Goal: Task Accomplishment & Management: Complete application form

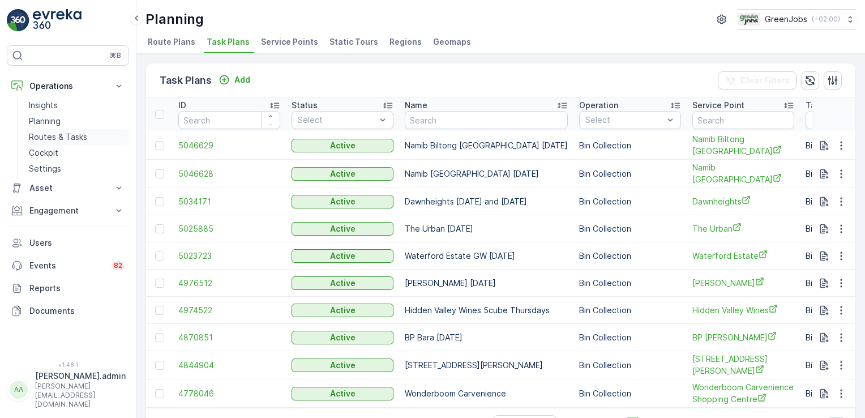
click at [77, 135] on p "Routes & Tasks" at bounding box center [58, 136] width 58 height 11
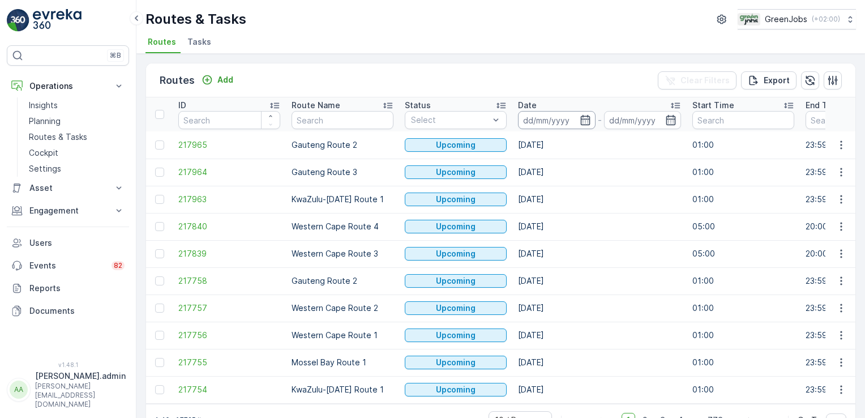
click at [548, 119] on input at bounding box center [557, 120] width 78 height 18
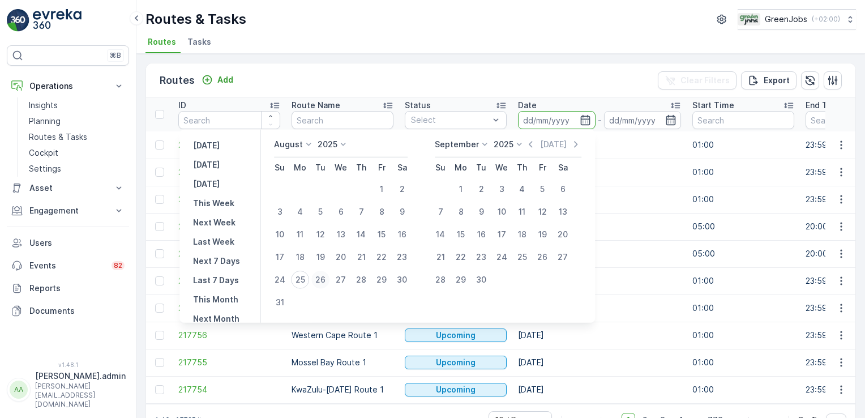
click at [324, 273] on div "26" at bounding box center [320, 279] width 18 height 18
type input "[DATE]"
click at [324, 273] on div "26" at bounding box center [320, 279] width 18 height 18
type input "[DATE]"
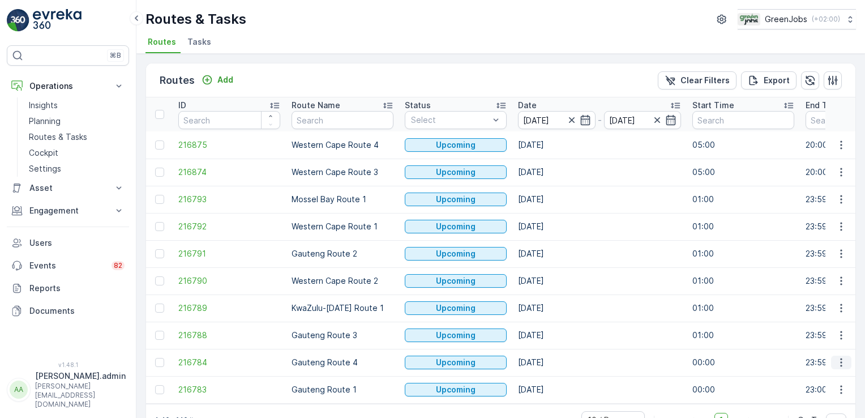
click at [840, 361] on icon "button" at bounding box center [841, 362] width 2 height 8
click at [835, 276] on span "See More Details" at bounding box center [814, 275] width 66 height 11
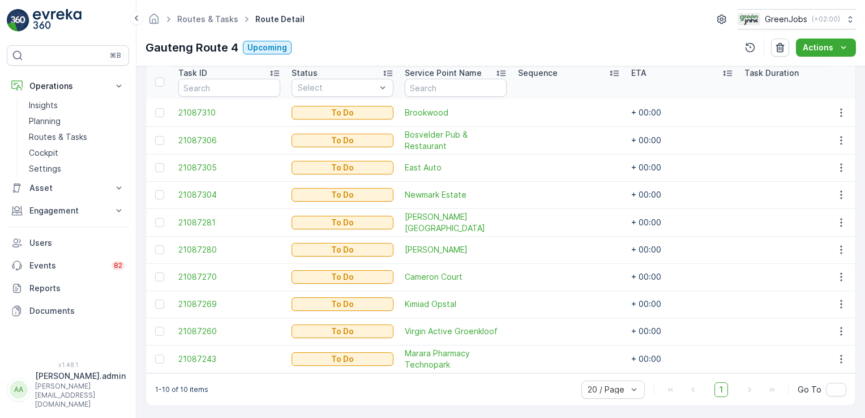
scroll to position [310, 0]
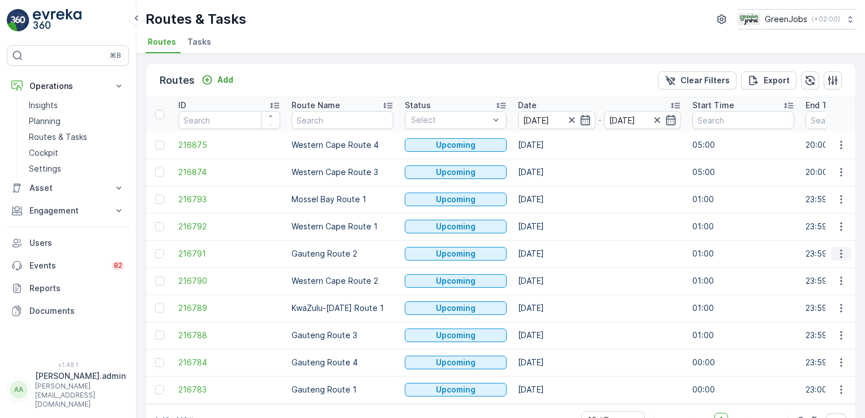
click at [837, 249] on icon "button" at bounding box center [840, 253] width 11 height 11
click at [828, 268] on span "See More Details" at bounding box center [814, 269] width 66 height 11
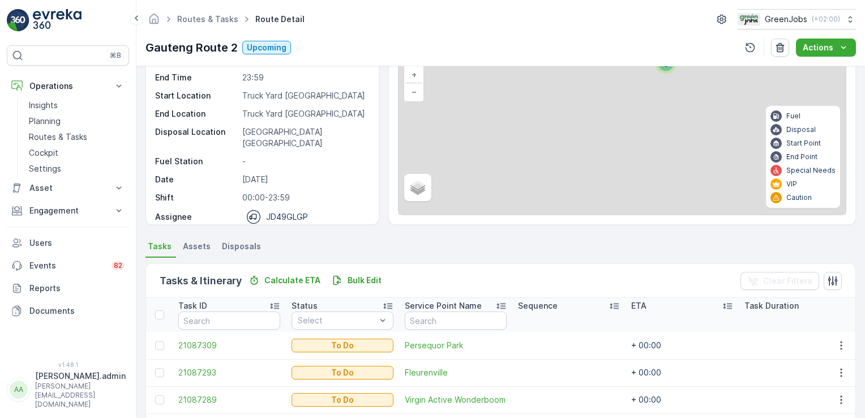
scroll to position [26, 0]
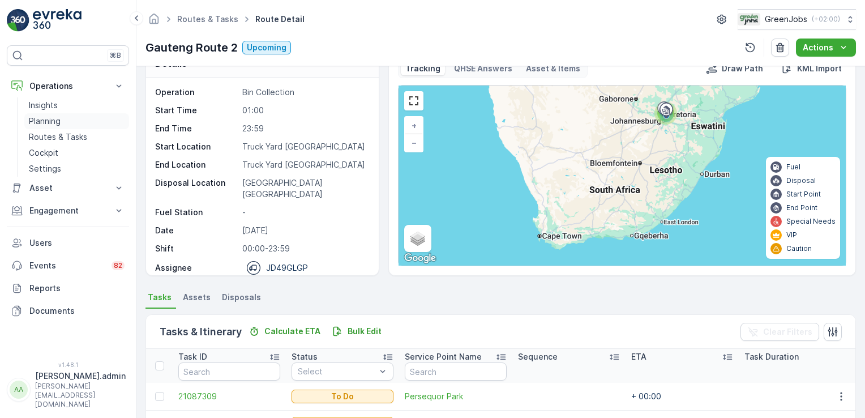
click at [48, 119] on p "Planning" at bounding box center [45, 120] width 32 height 11
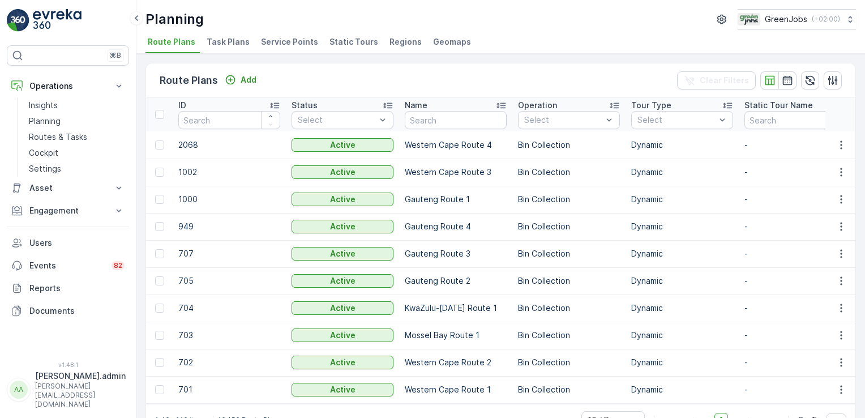
click at [279, 41] on span "Service Points" at bounding box center [289, 41] width 57 height 11
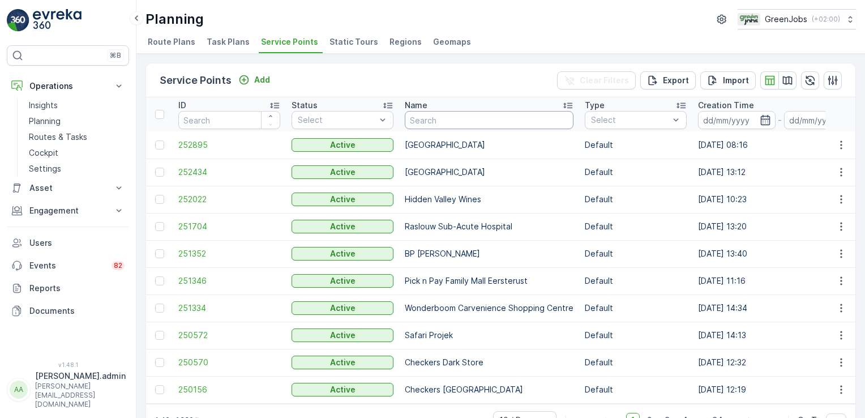
click at [439, 124] on input "text" at bounding box center [489, 120] width 169 height 18
type input "busy c"
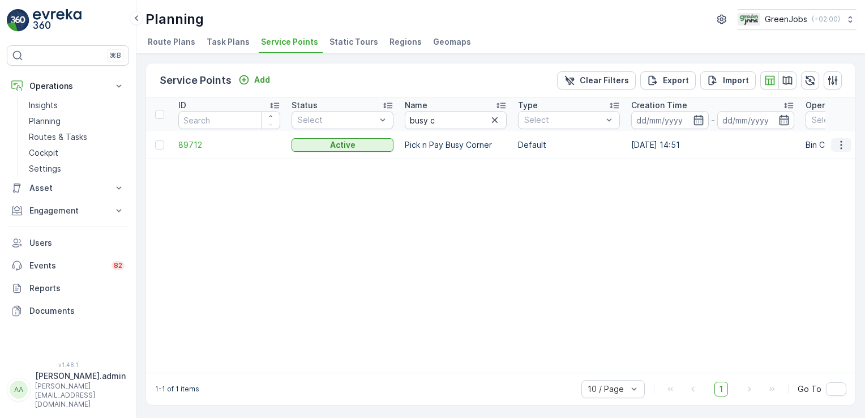
click at [839, 143] on icon "button" at bounding box center [840, 144] width 11 height 11
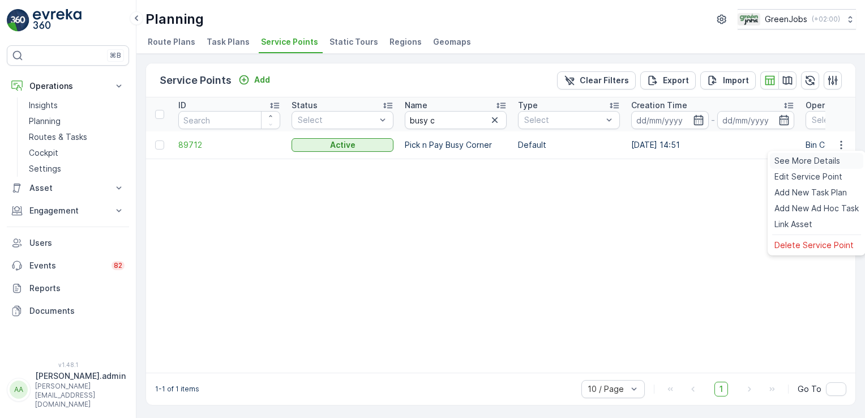
click at [813, 161] on span "See More Details" at bounding box center [807, 160] width 66 height 11
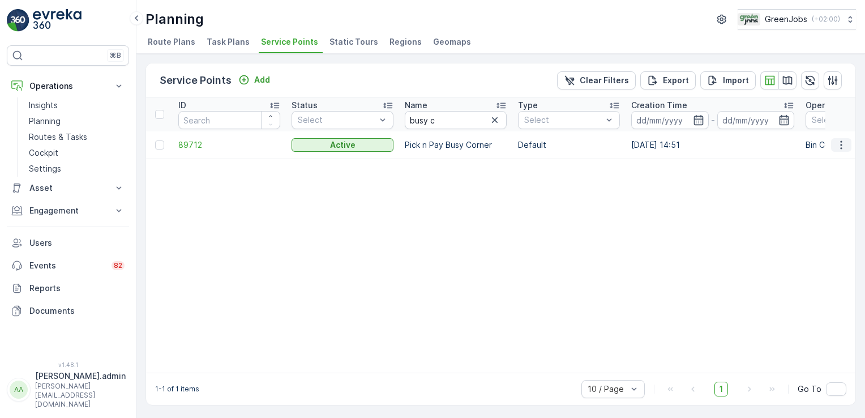
click at [841, 147] on icon "button" at bounding box center [840, 144] width 11 height 11
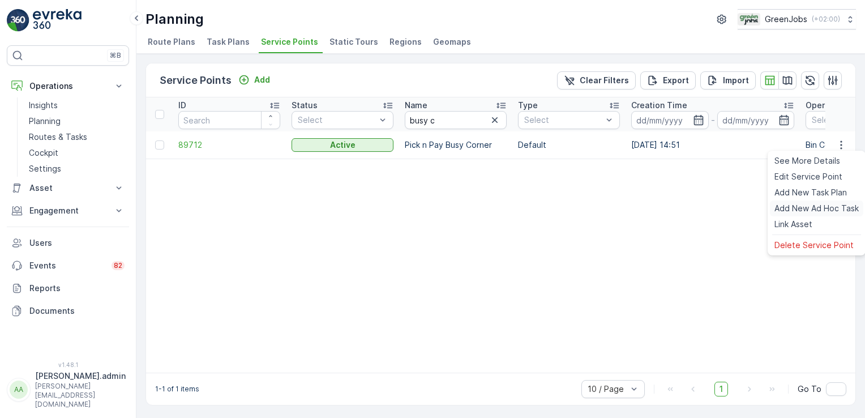
click at [828, 209] on span "Add New Ad Hoc Task" at bounding box center [816, 208] width 84 height 11
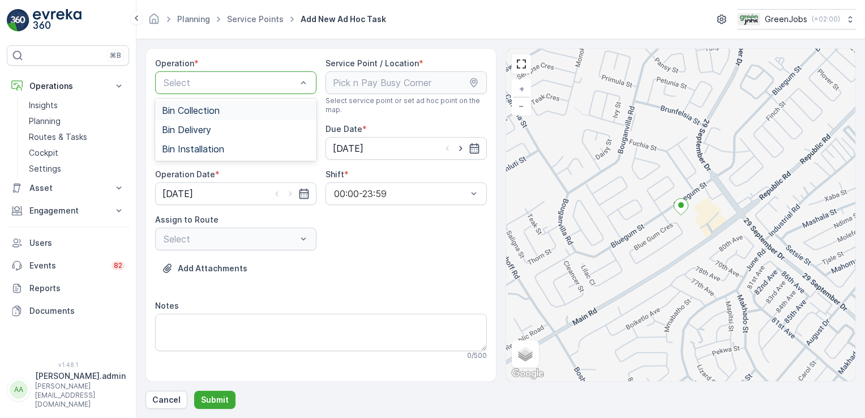
click at [197, 108] on span "Bin Collection" at bounding box center [191, 110] width 58 height 10
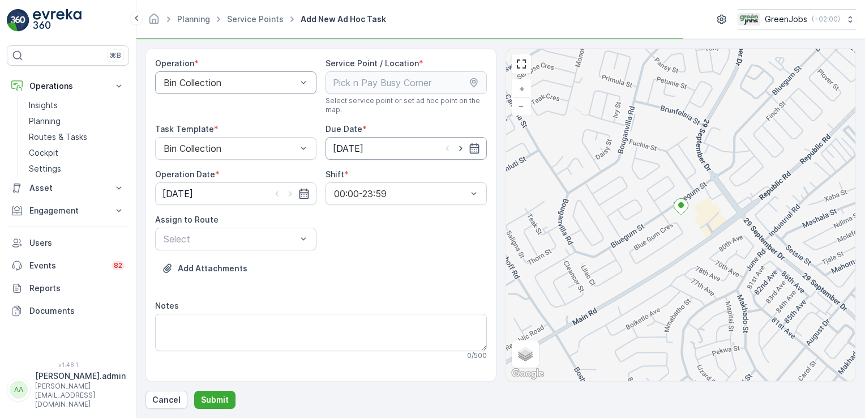
click at [359, 144] on input "[DATE]" at bounding box center [405, 148] width 161 height 23
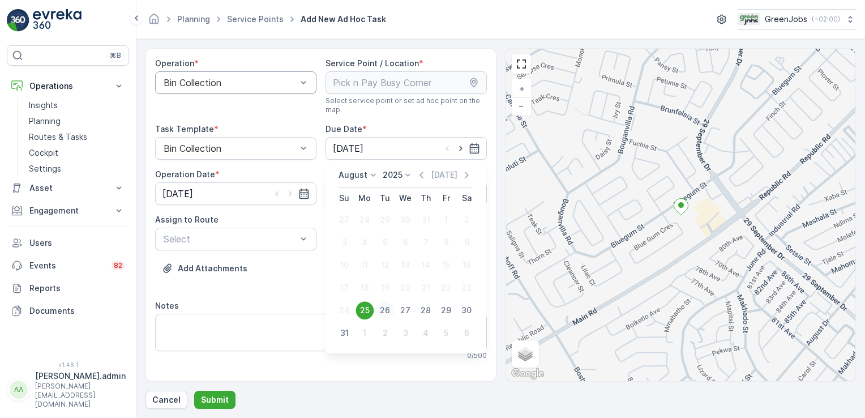
click at [385, 306] on div "26" at bounding box center [385, 310] width 18 height 18
type input "[DATE]"
click at [173, 192] on input "[DATE]" at bounding box center [235, 193] width 161 height 23
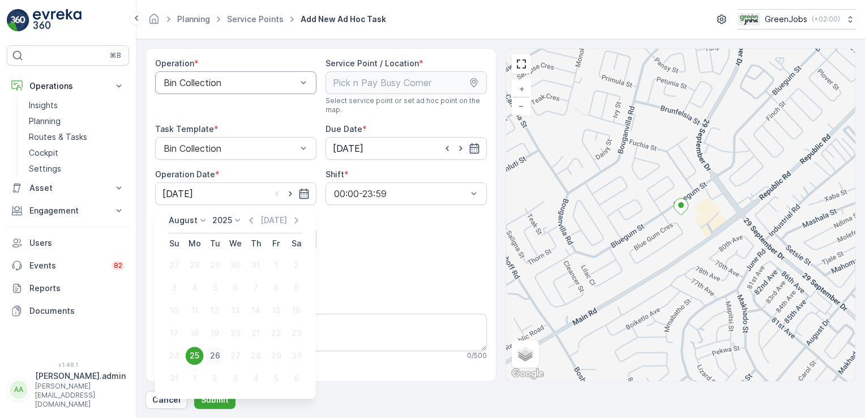
click at [215, 354] on div "26" at bounding box center [215, 355] width 18 height 18
type input "[DATE]"
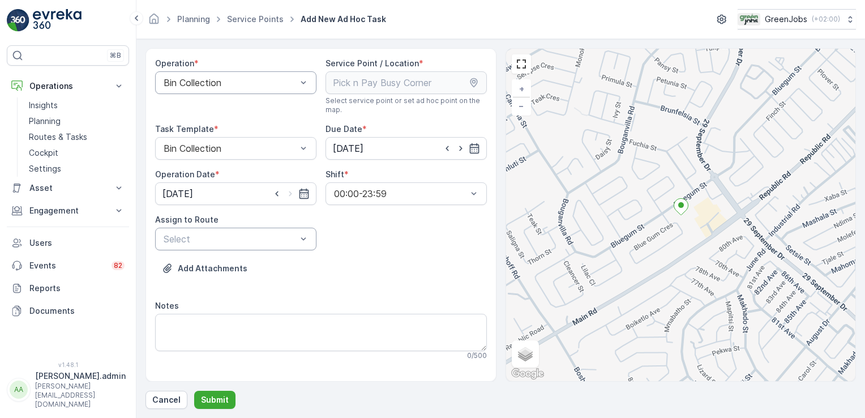
click at [307, 246] on div at bounding box center [303, 239] width 11 height 22
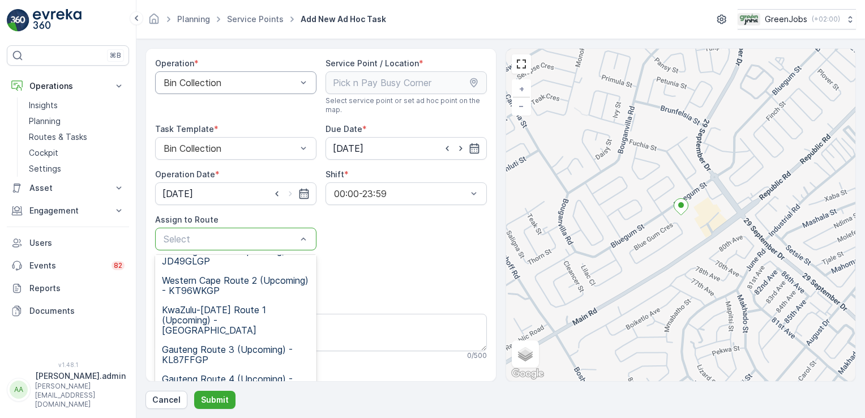
scroll to position [139, 0]
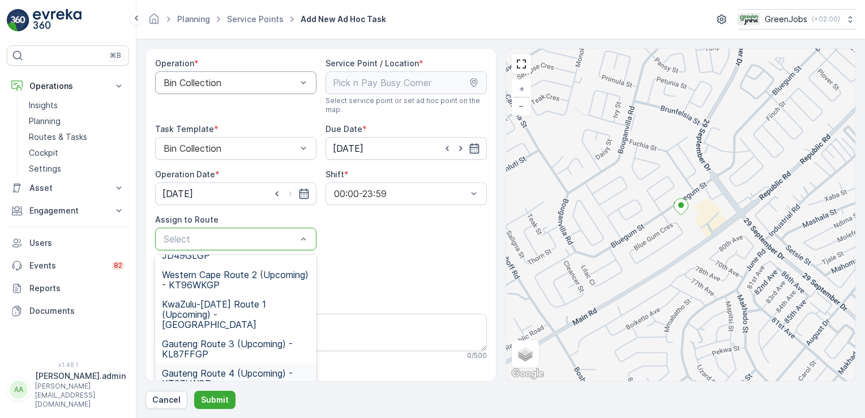
click at [204, 368] on span "Gauteng Route 4 (Upcoming) - KT97LWGP" at bounding box center [236, 378] width 148 height 20
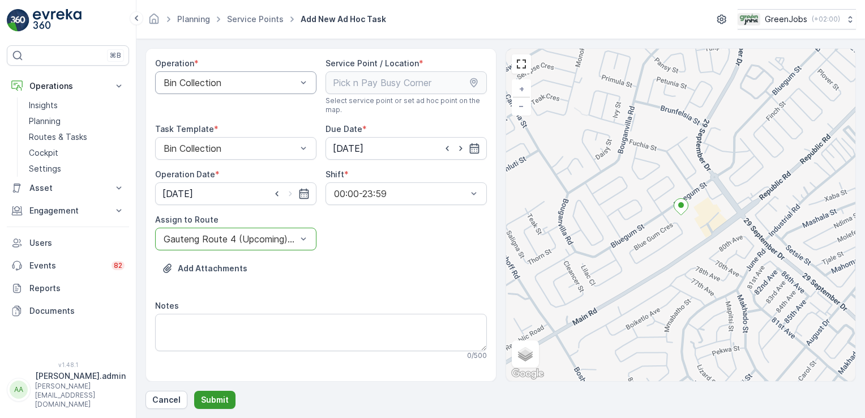
click at [219, 392] on button "Submit" at bounding box center [214, 399] width 41 height 18
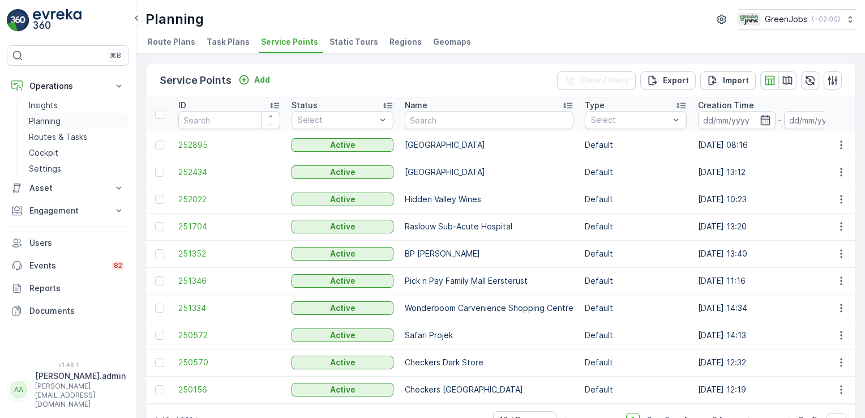
click at [47, 121] on p "Planning" at bounding box center [45, 120] width 32 height 11
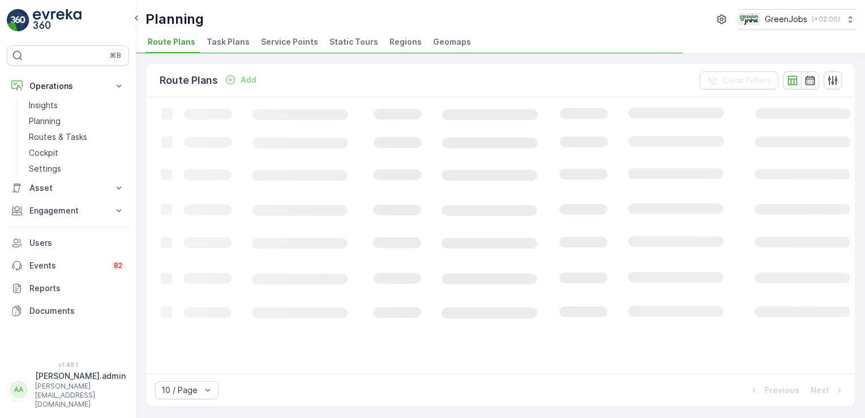
click at [281, 42] on span "Service Points" at bounding box center [289, 41] width 57 height 11
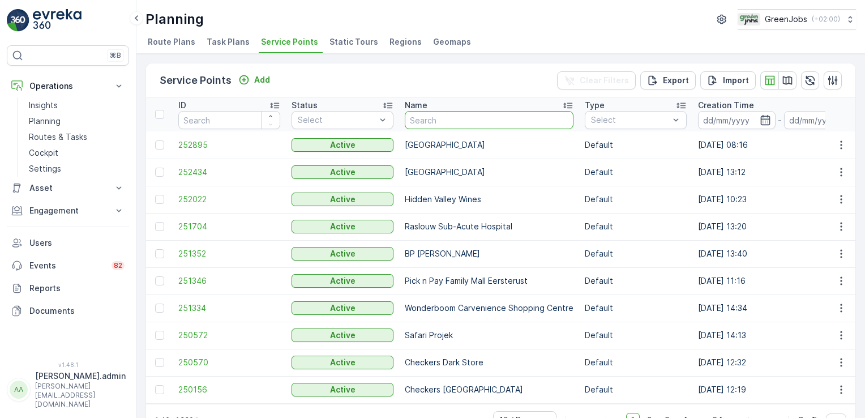
click at [445, 120] on input "text" at bounding box center [489, 120] width 169 height 18
type input "busy corner"
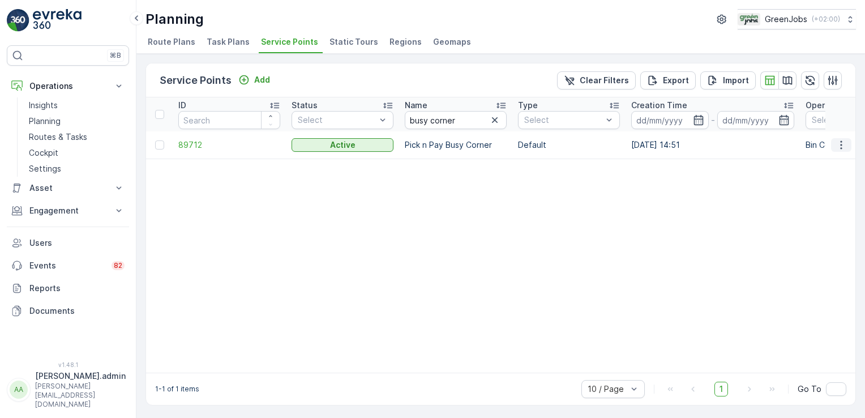
click at [840, 143] on icon "button" at bounding box center [840, 144] width 11 height 11
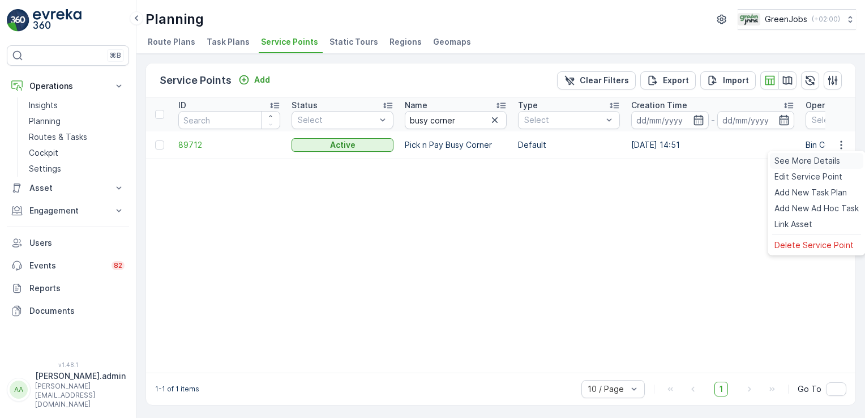
click at [807, 158] on span "See More Details" at bounding box center [807, 160] width 66 height 11
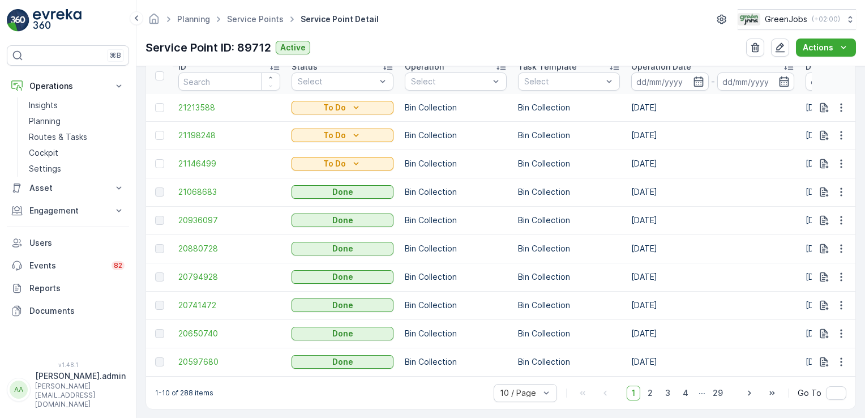
scroll to position [380, 0]
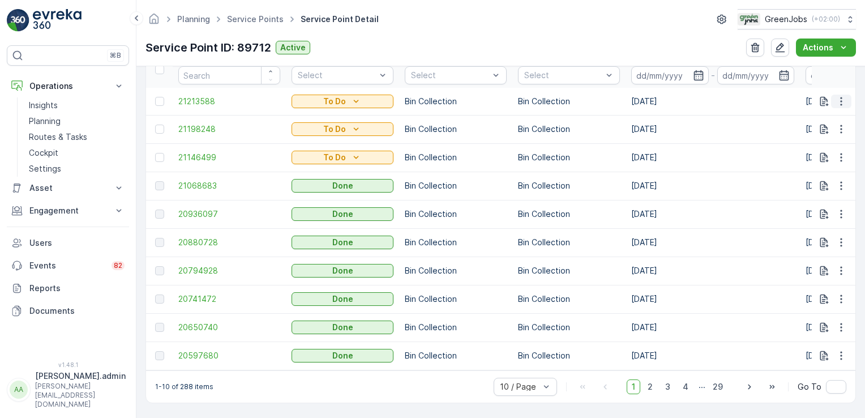
click at [840, 100] on icon "button" at bounding box center [841, 101] width 2 height 8
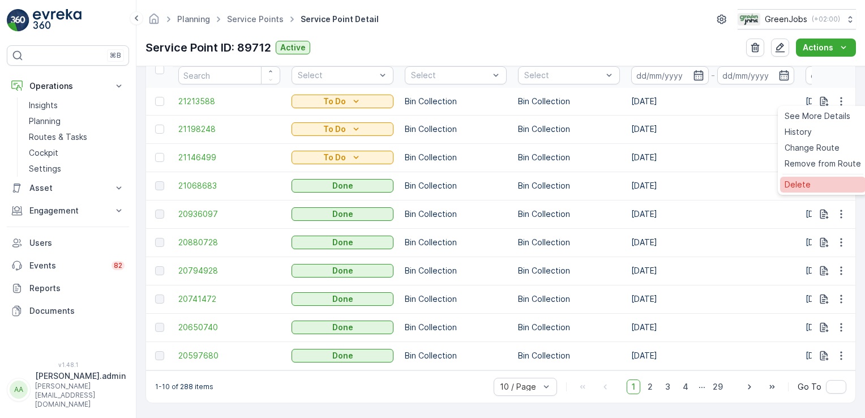
click at [806, 183] on span "Delete" at bounding box center [797, 184] width 26 height 11
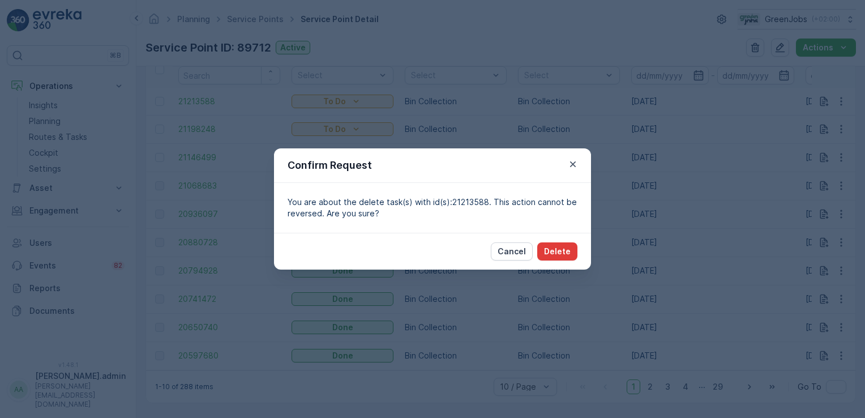
click at [551, 255] on p "Delete" at bounding box center [557, 251] width 27 height 11
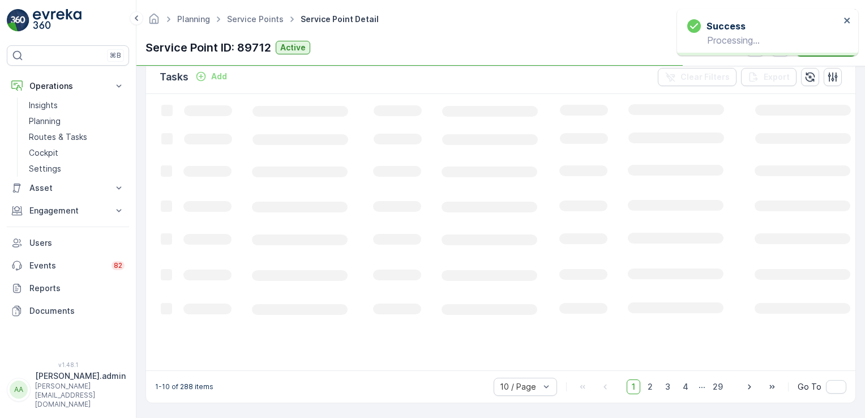
scroll to position [336, 0]
